Goal: Share content: Share content

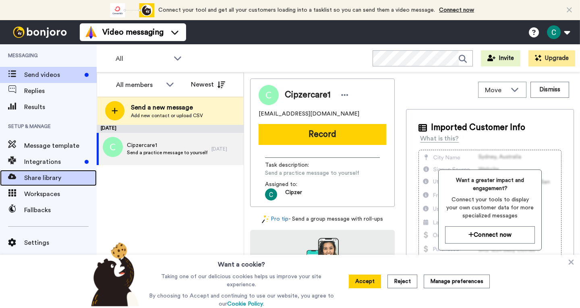
click at [50, 179] on span "Share library" at bounding box center [60, 178] width 72 height 10
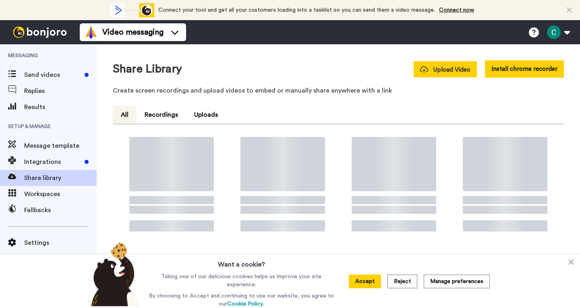
click at [445, 71] on span "Upload Video" at bounding box center [445, 70] width 50 height 8
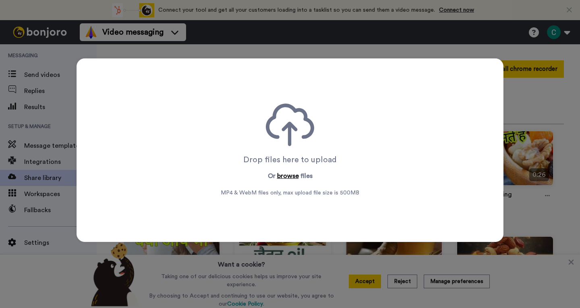
click at [285, 176] on button "browse" at bounding box center [288, 176] width 22 height 10
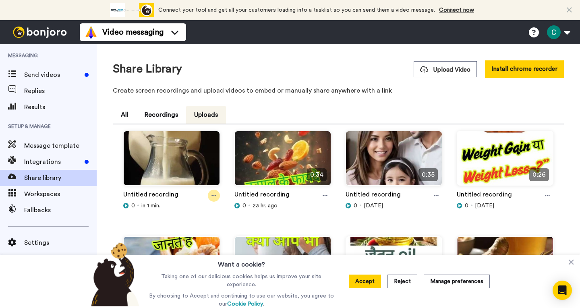
click at [212, 195] on icon at bounding box center [213, 196] width 5 height 6
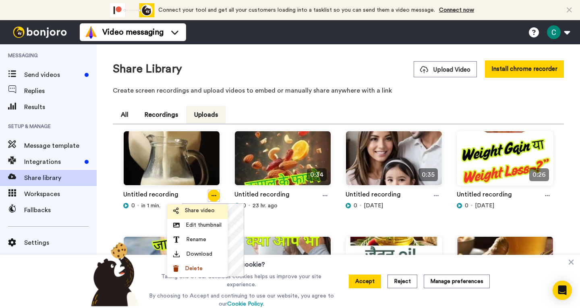
click at [203, 213] on span "Share video" at bounding box center [200, 211] width 30 height 8
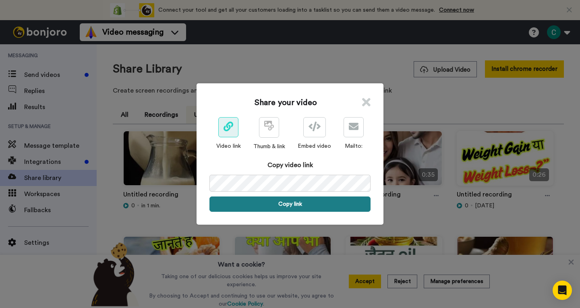
click at [290, 203] on button "Copy link" at bounding box center [289, 204] width 161 height 15
